Goal: Check status: Check status

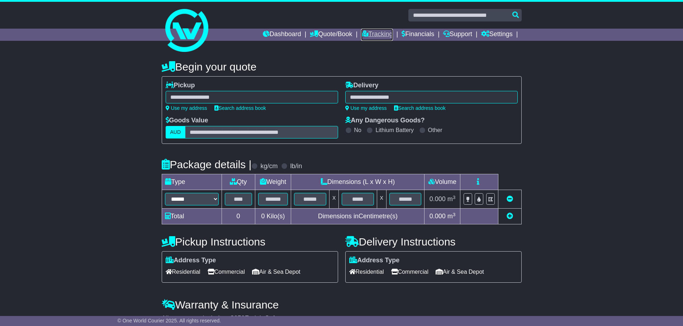
click at [371, 31] on link "Tracking" at bounding box center [377, 35] width 32 height 12
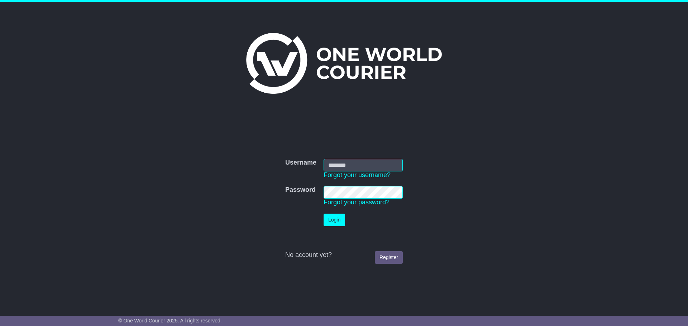
type input "**********"
click at [330, 217] on button "Login" at bounding box center [334, 220] width 21 height 13
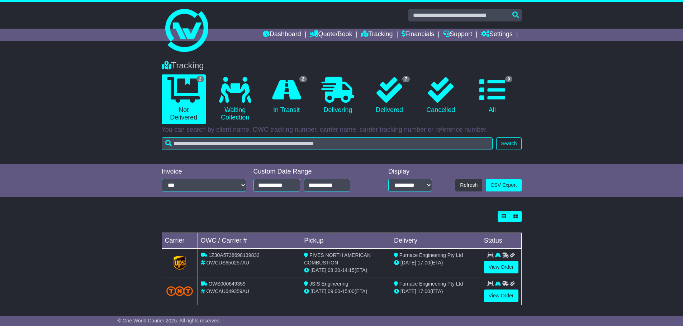
scroll to position [5, 0]
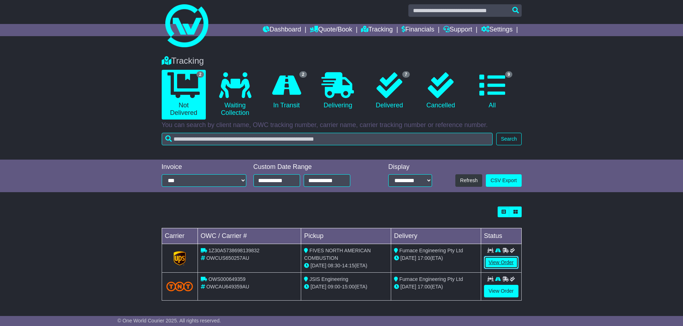
click at [503, 261] on link "View Order" at bounding box center [501, 263] width 34 height 13
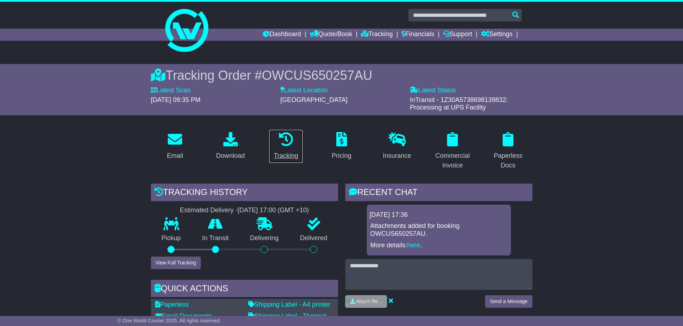
click at [288, 161] on div "Tracking" at bounding box center [285, 156] width 24 height 10
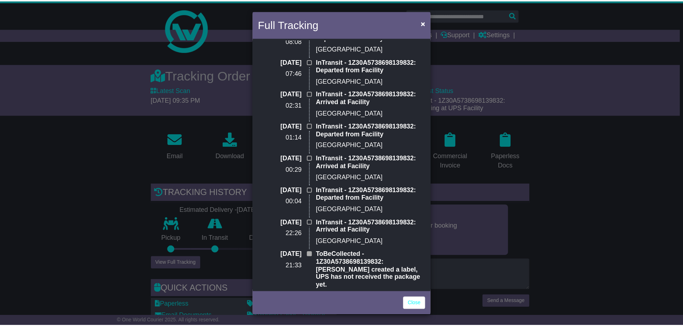
scroll to position [296, 0]
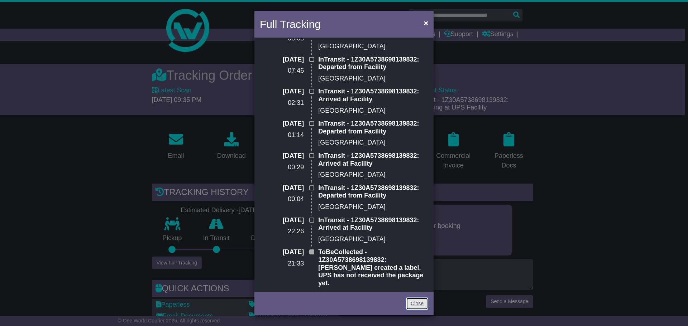
click at [418, 306] on link "Close" at bounding box center [417, 304] width 22 height 13
